Goal: Task Accomplishment & Management: Manage account settings

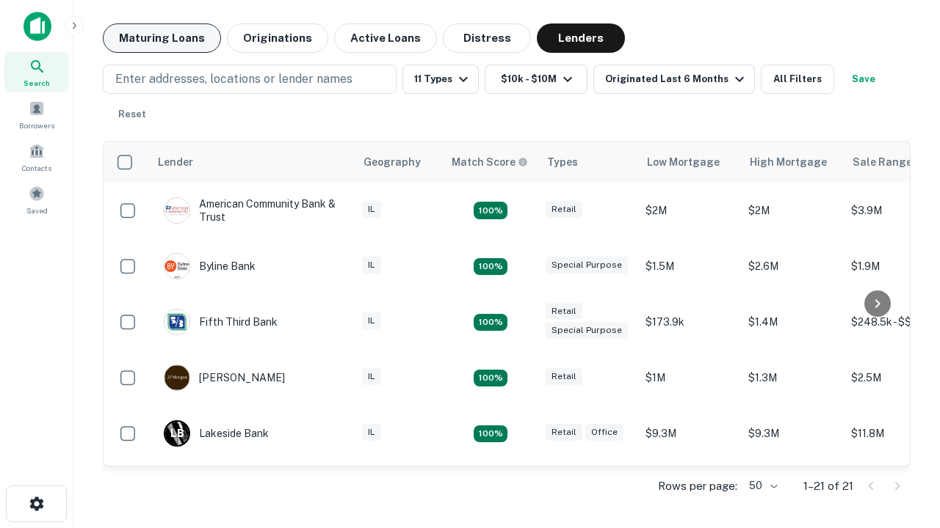
click at [161, 38] on button "Maturing Loans" at bounding box center [162, 37] width 118 height 29
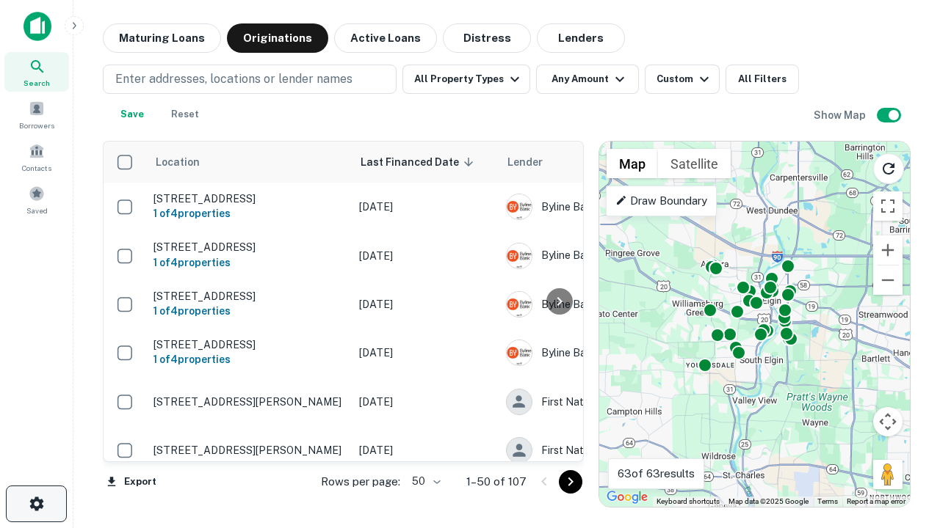
click at [36, 504] on icon "button" at bounding box center [37, 504] width 18 height 18
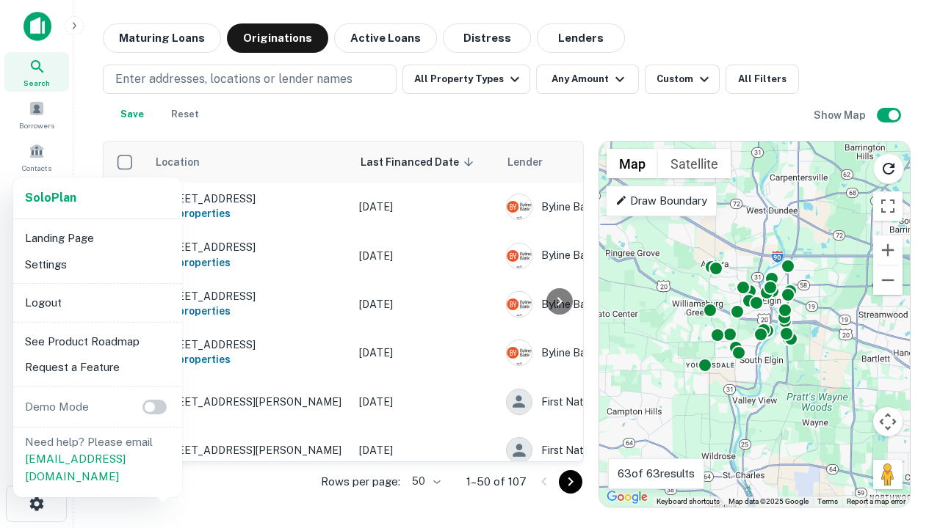
click at [97, 302] on li "Logout" at bounding box center [97, 303] width 157 height 26
